Goal: Task Accomplishment & Management: Use online tool/utility

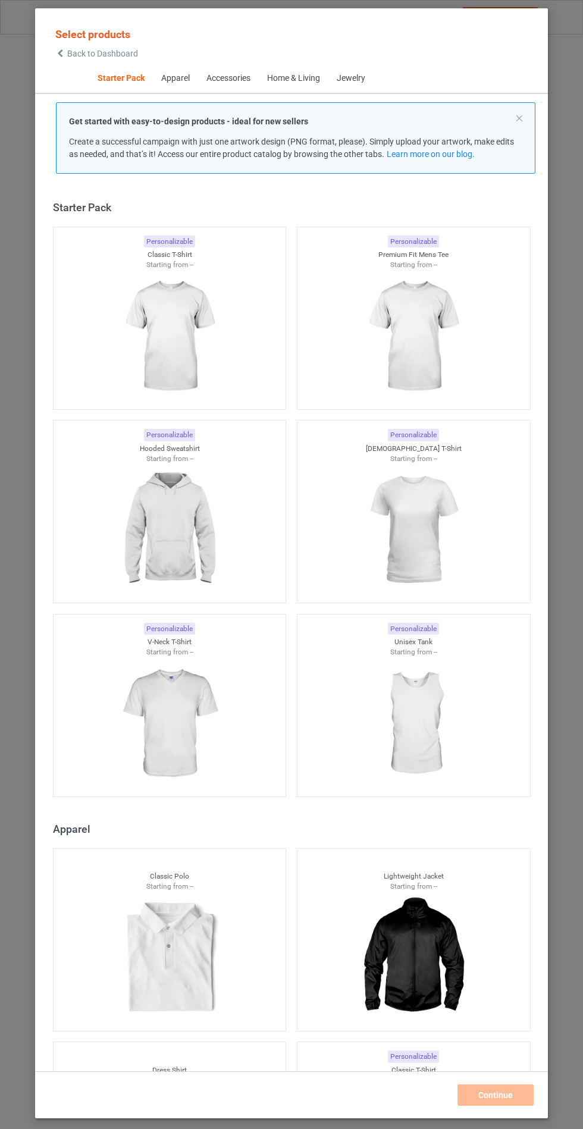
scroll to position [14, 0]
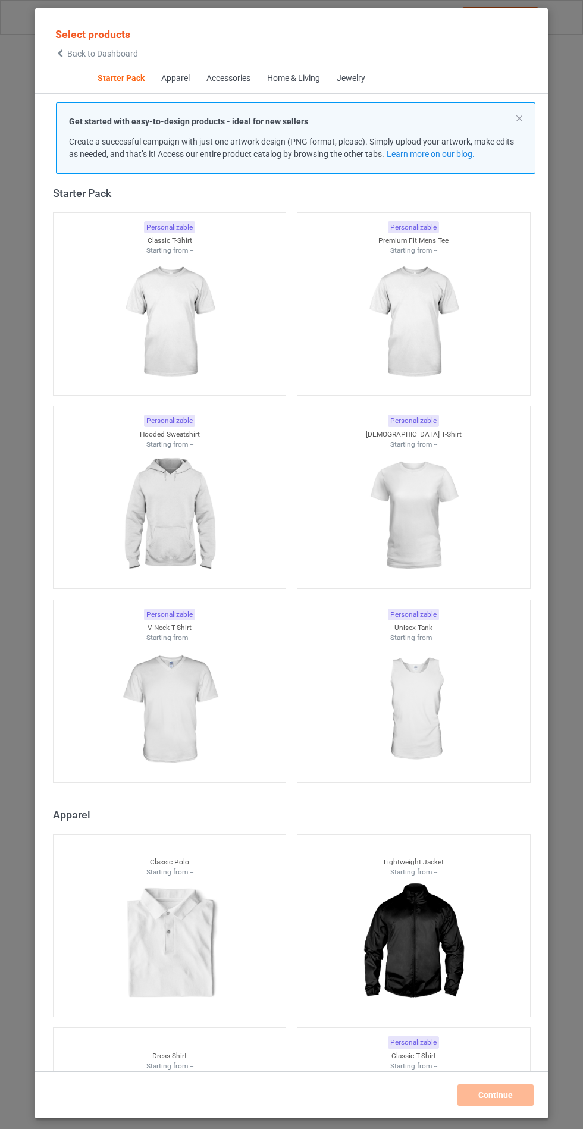
click at [197, 509] on img at bounding box center [169, 515] width 106 height 133
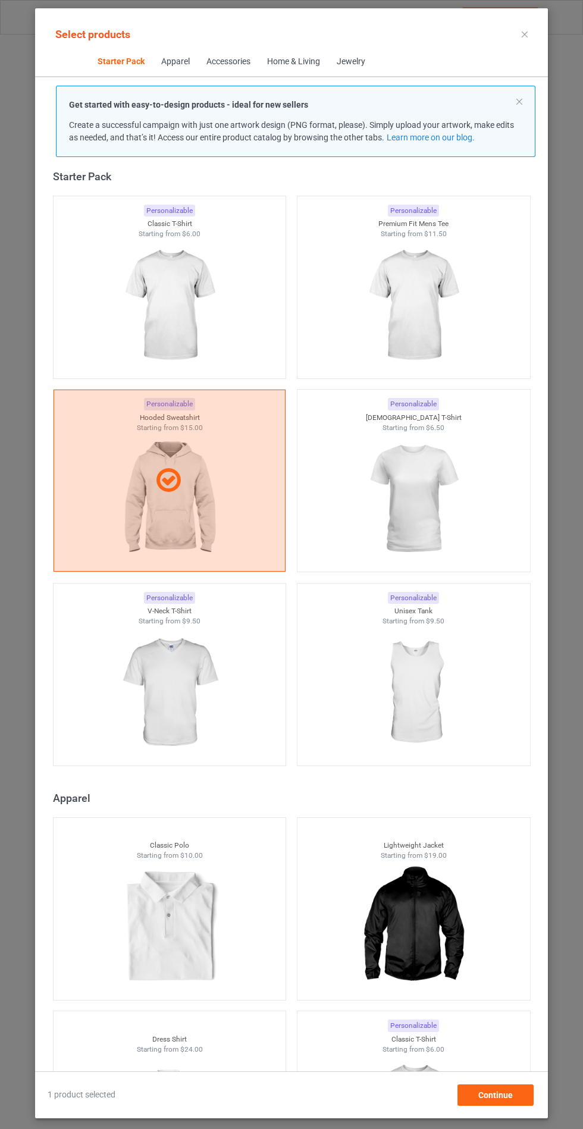
scroll to position [69, 0]
click at [499, 1100] on span "Continue" at bounding box center [495, 1095] width 35 height 10
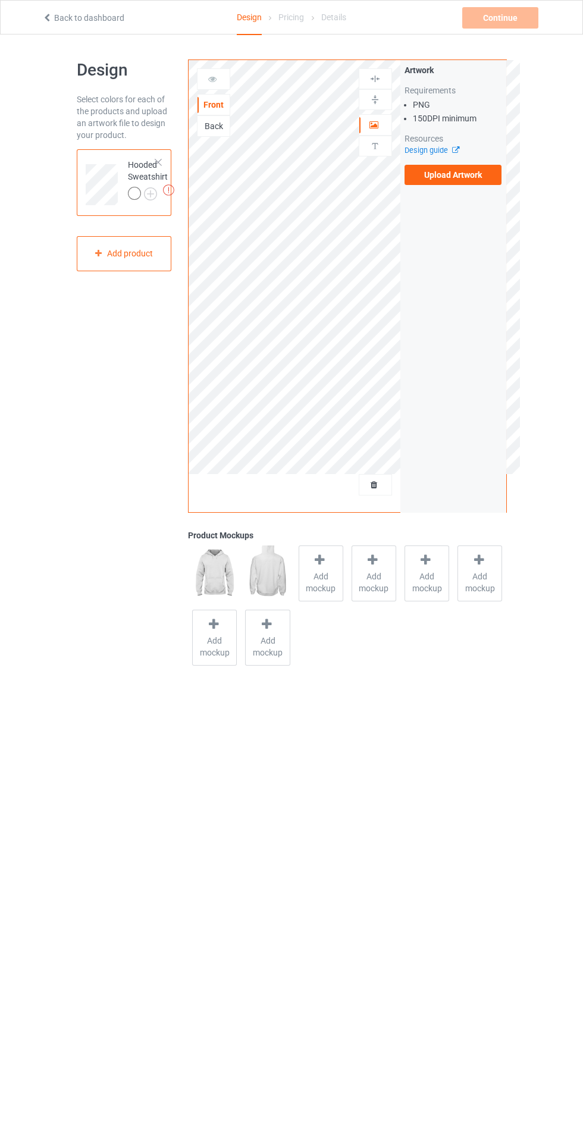
click at [465, 177] on label "Upload Artwork" at bounding box center [453, 175] width 98 height 20
click at [0, 0] on input "Upload Artwork" at bounding box center [0, 0] width 0 height 0
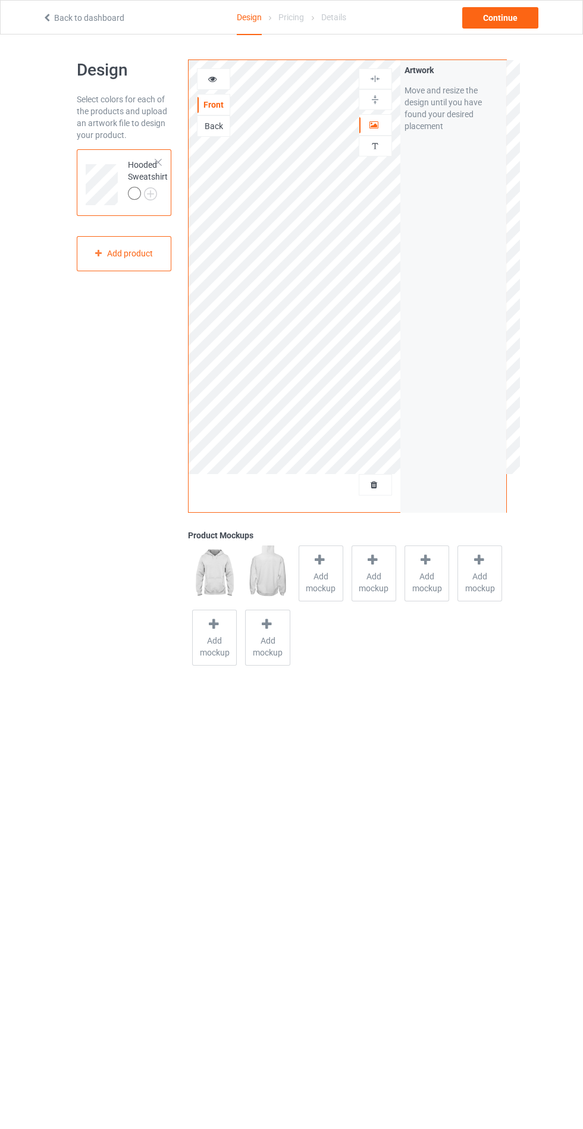
click at [323, 588] on span "Add mockup" at bounding box center [320, 582] width 43 height 24
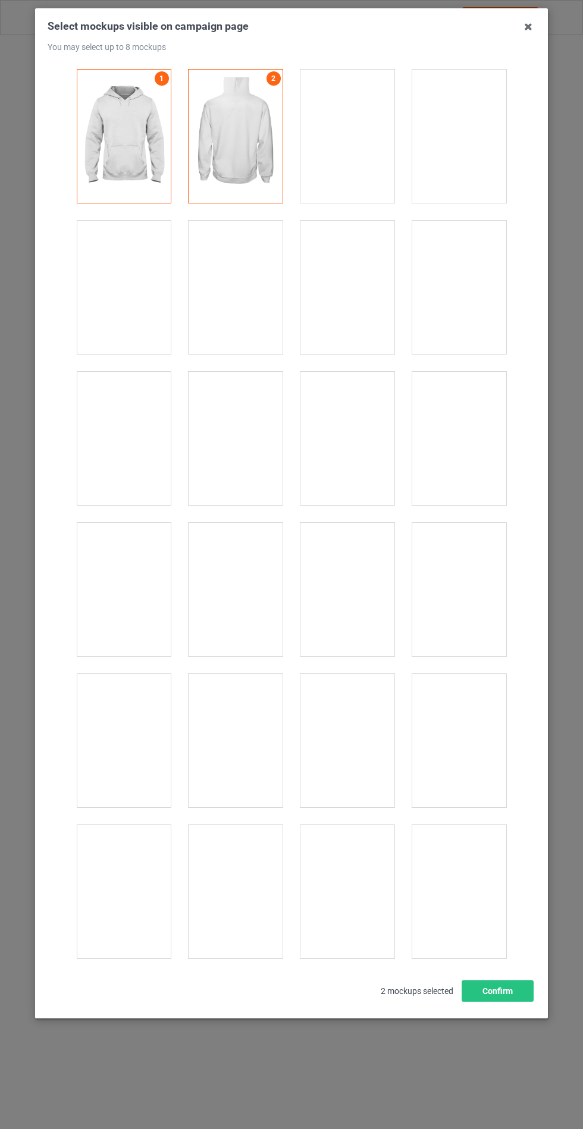
scroll to position [9601, 0]
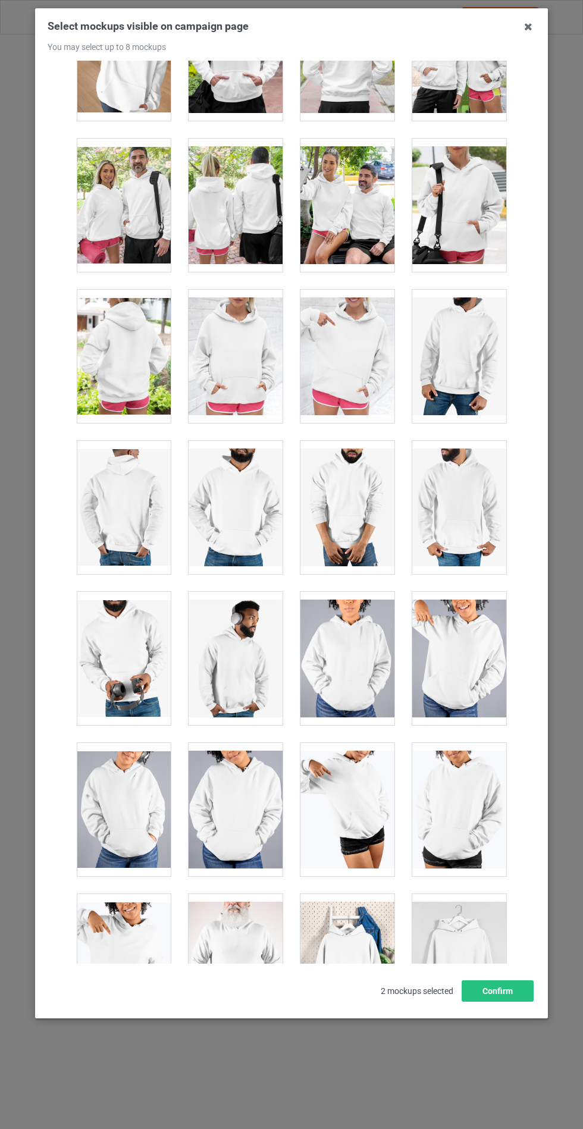
click at [231, 339] on div at bounding box center [236, 356] width 94 height 133
click at [510, 1002] on button "Confirm" at bounding box center [498, 990] width 72 height 21
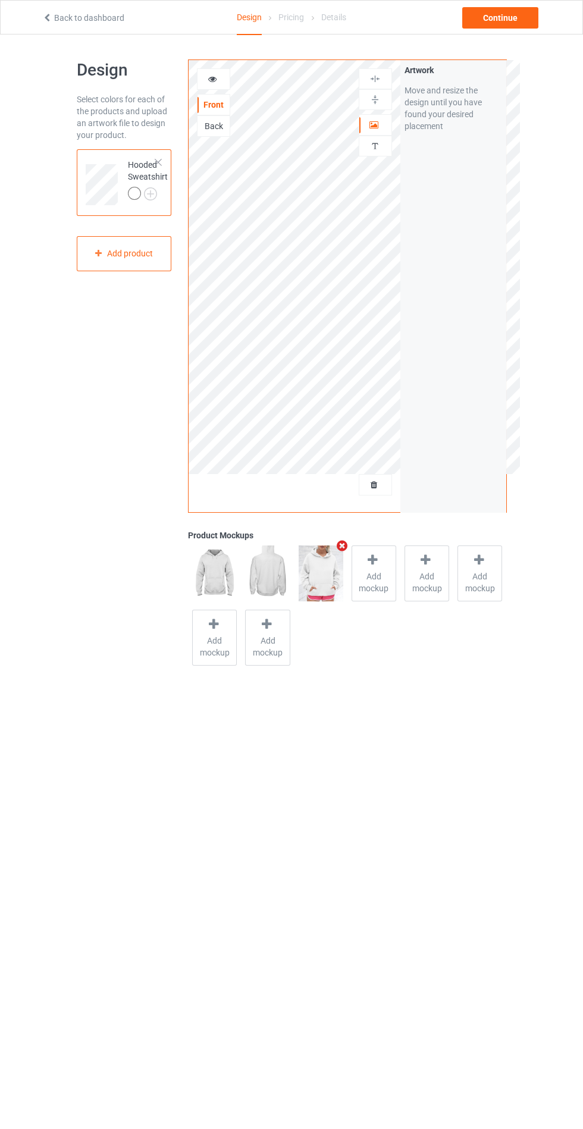
click at [0, 0] on img at bounding box center [0, 0] width 0 height 0
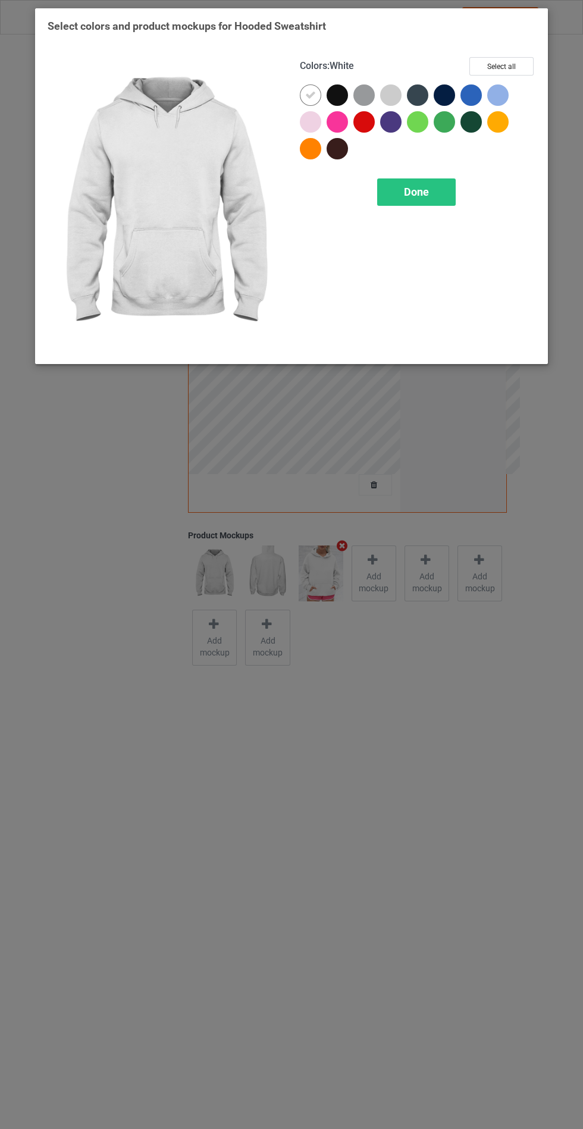
click at [350, 99] on div at bounding box center [340, 97] width 27 height 27
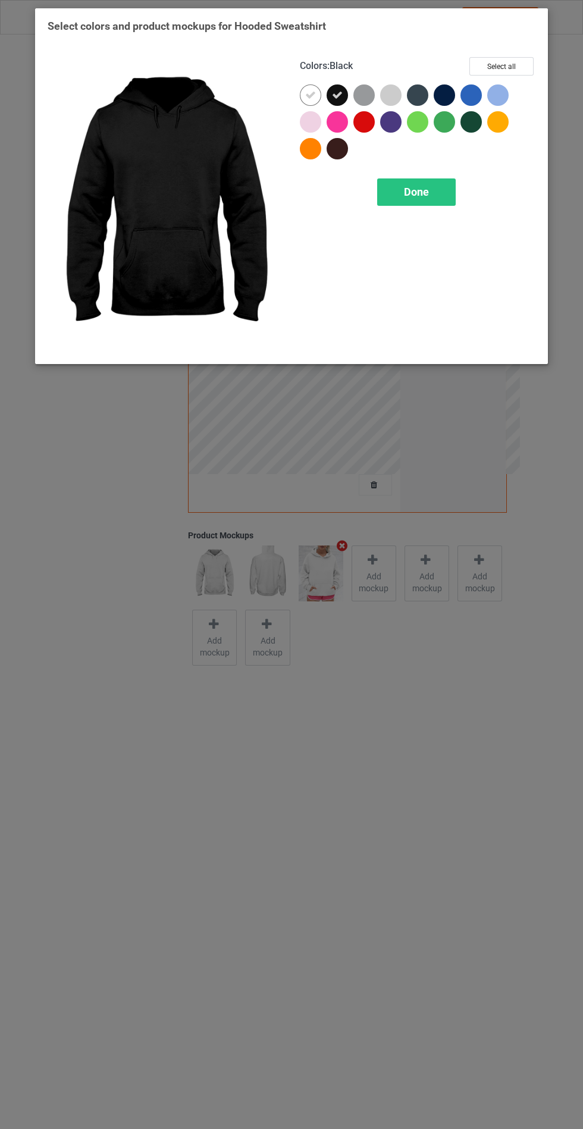
click at [369, 100] on div at bounding box center [363, 94] width 21 height 21
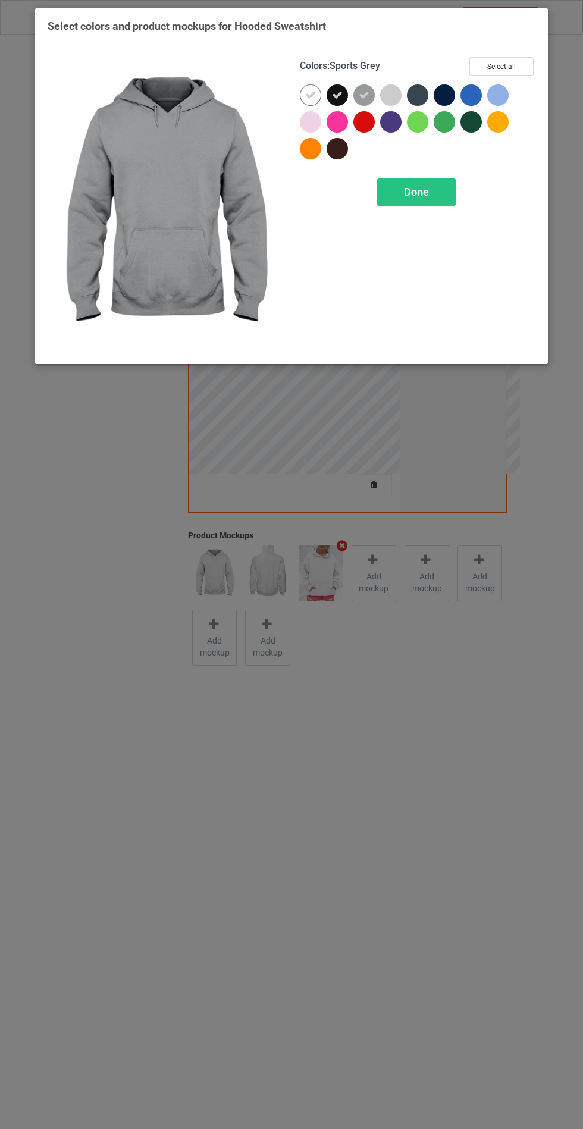
click at [421, 95] on div at bounding box center [417, 94] width 21 height 21
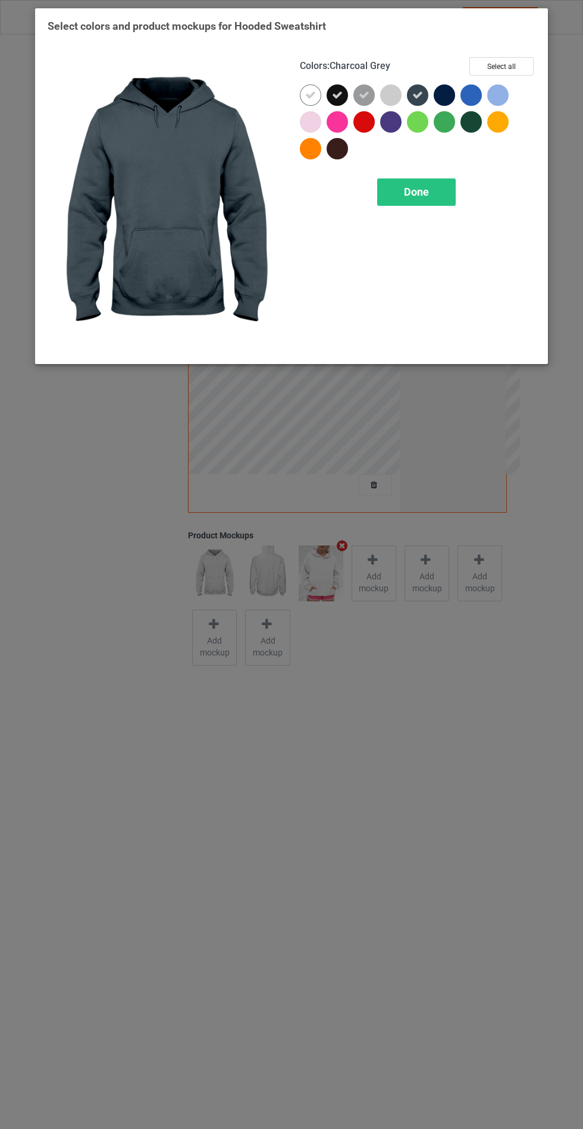
click at [449, 86] on div at bounding box center [444, 94] width 21 height 21
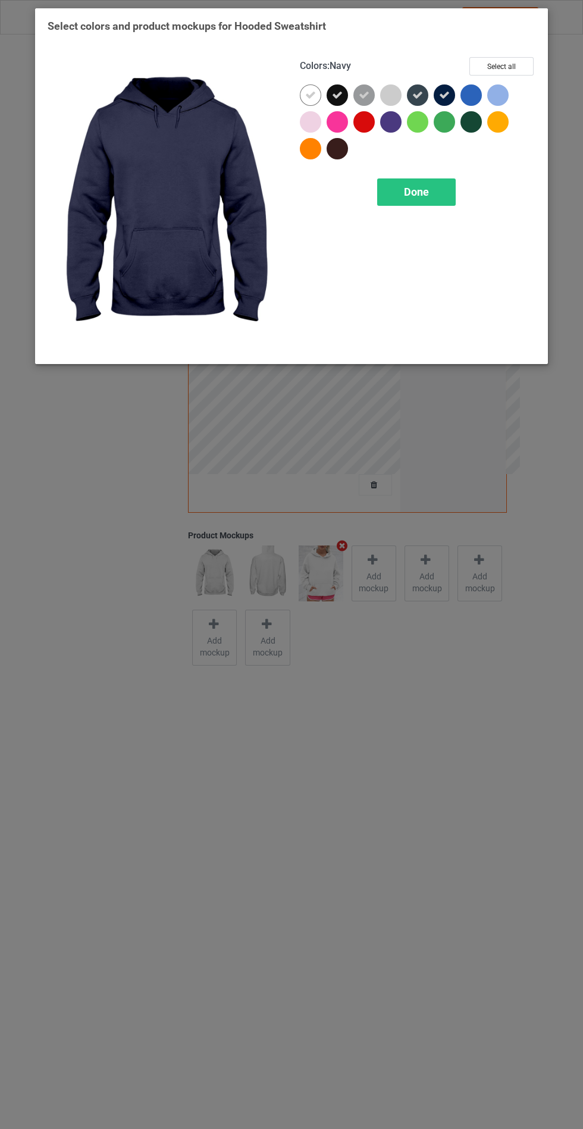
click at [407, 194] on span "Done" at bounding box center [416, 192] width 25 height 12
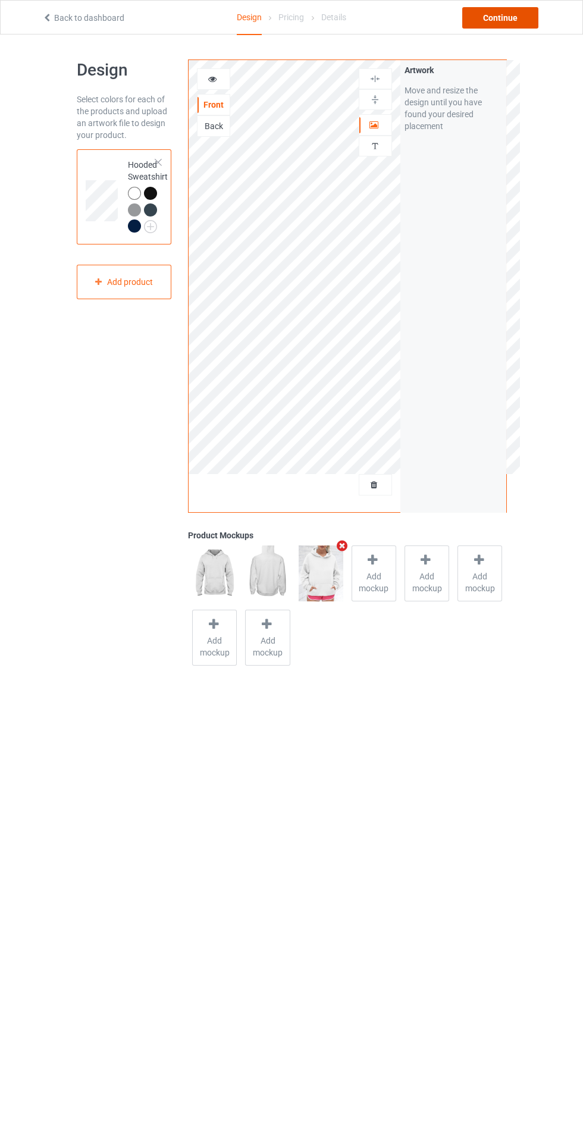
click at [485, 18] on div "Continue" at bounding box center [500, 17] width 76 height 21
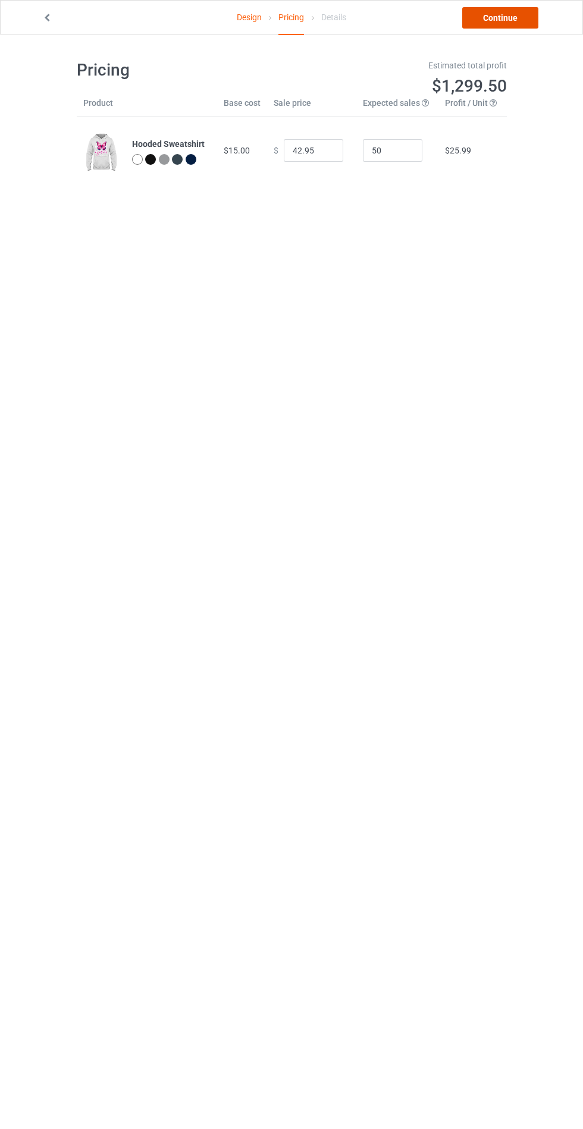
click at [512, 22] on link "Continue" at bounding box center [500, 17] width 76 height 21
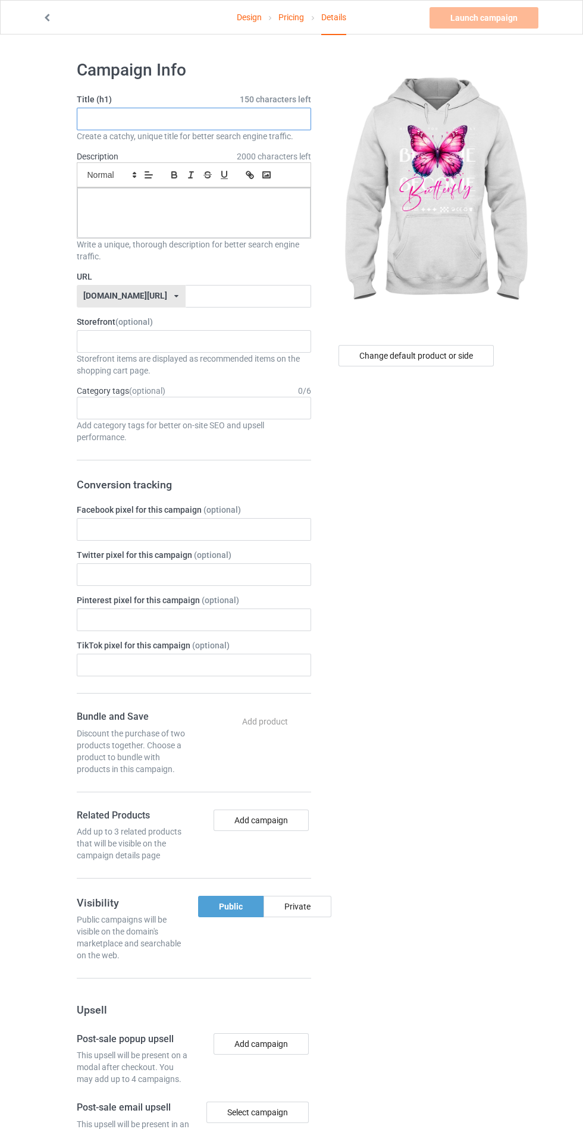
click at [237, 120] on input "text" at bounding box center [194, 119] width 234 height 23
type input "Jsyhdhdhfh"
click at [114, 220] on div at bounding box center [193, 213] width 233 height 50
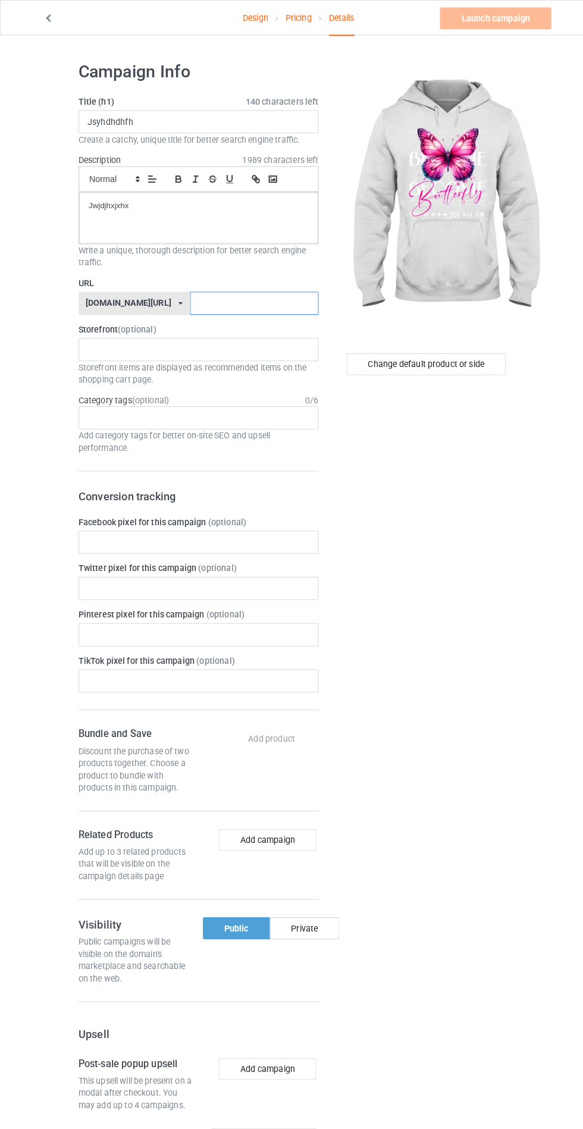
click at [252, 293] on input "text" at bounding box center [249, 296] width 126 height 23
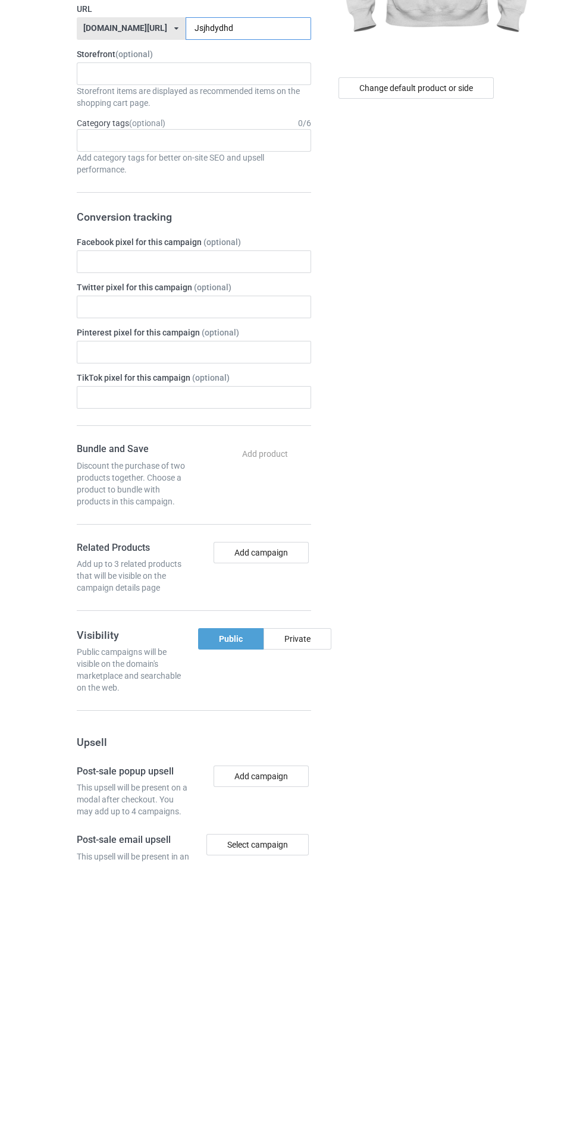
type input "Jsjhdydhd"
click at [311, 908] on div "Private" at bounding box center [298, 906] width 68 height 21
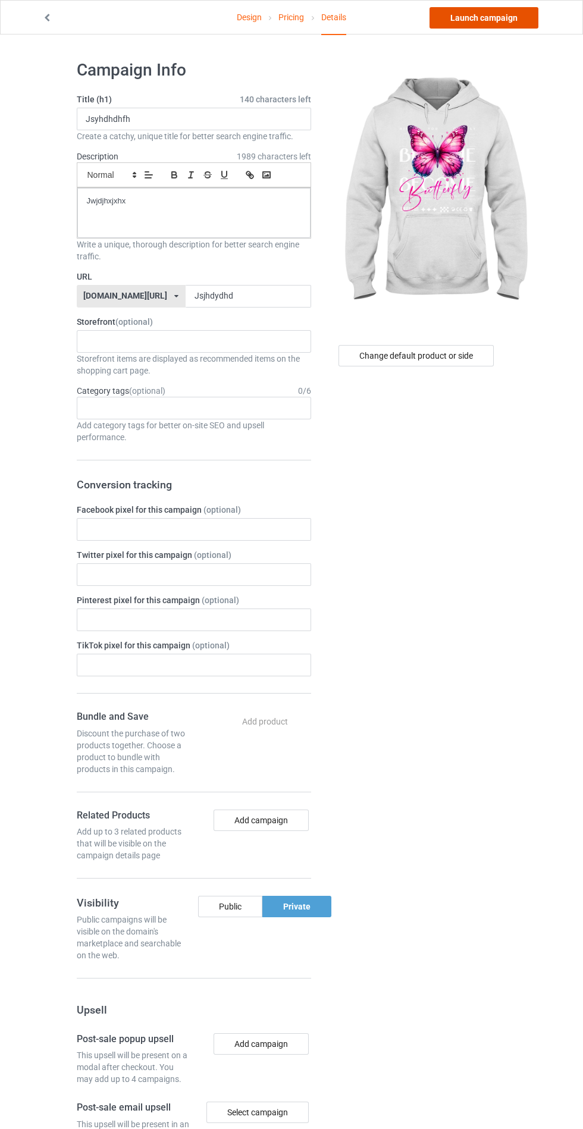
click at [465, 17] on link "Launch campaign" at bounding box center [483, 17] width 109 height 21
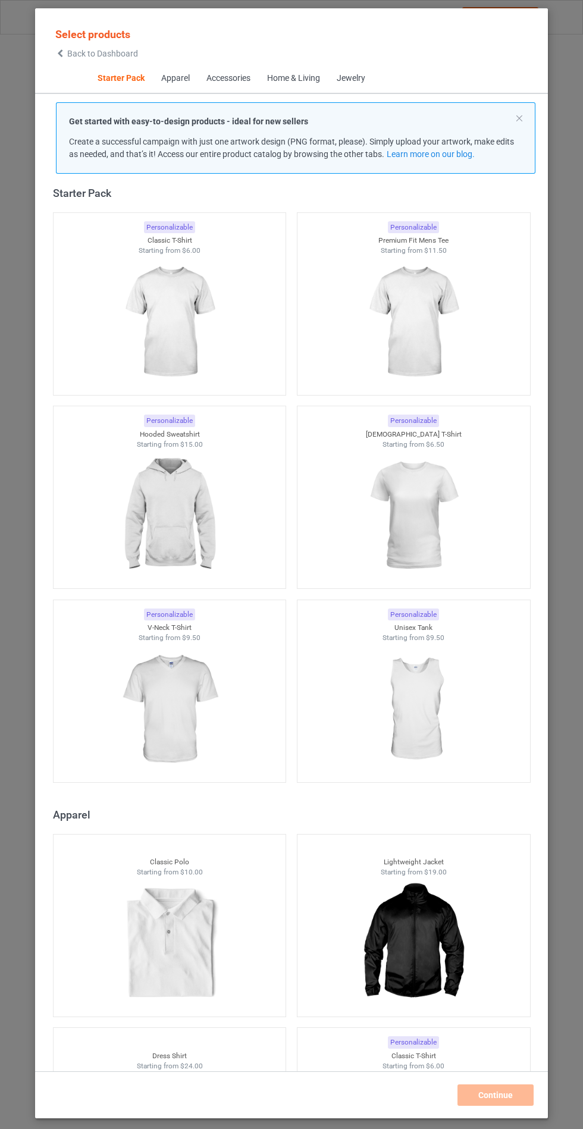
click at [153, 507] on img at bounding box center [169, 515] width 106 height 133
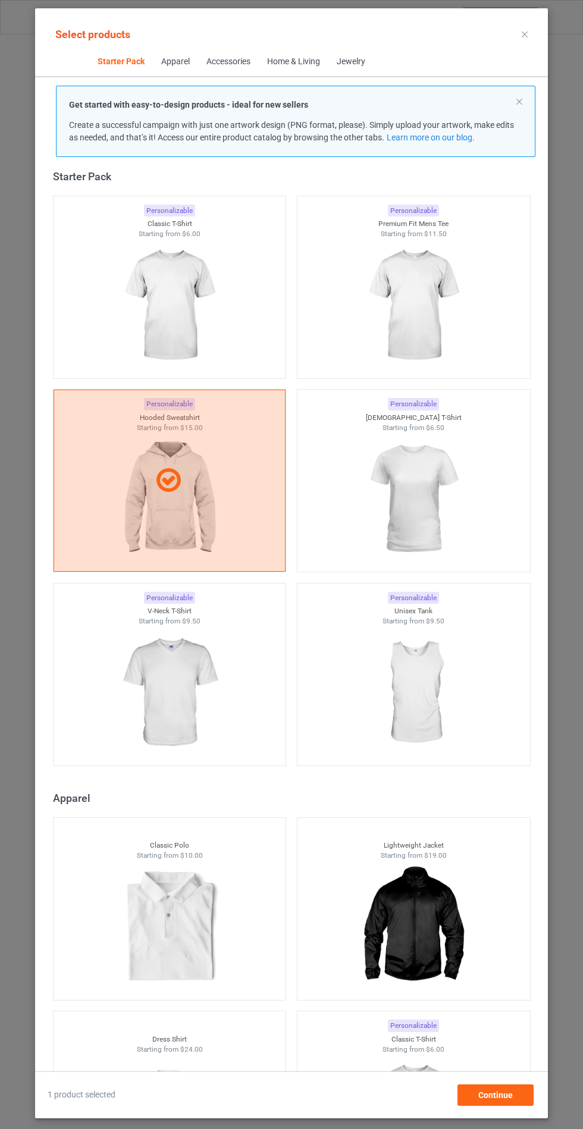
scroll to position [69, 0]
click at [493, 1097] on span "Continue" at bounding box center [495, 1095] width 35 height 10
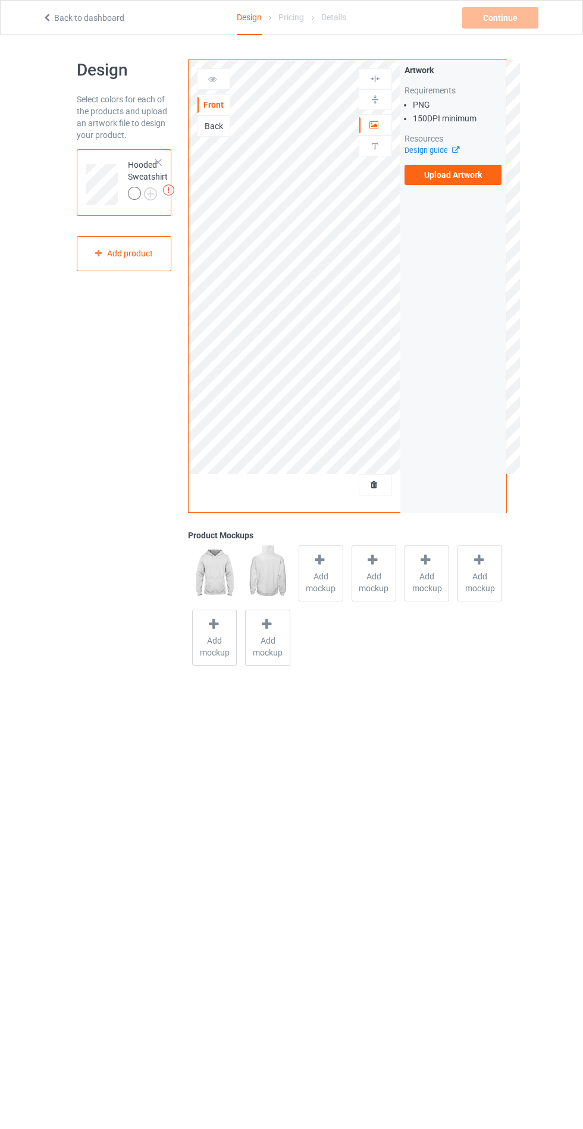
click at [475, 183] on label "Upload Artwork" at bounding box center [453, 175] width 98 height 20
click at [0, 0] on input "Upload Artwork" at bounding box center [0, 0] width 0 height 0
